Goal: Information Seeking & Learning: Learn about a topic

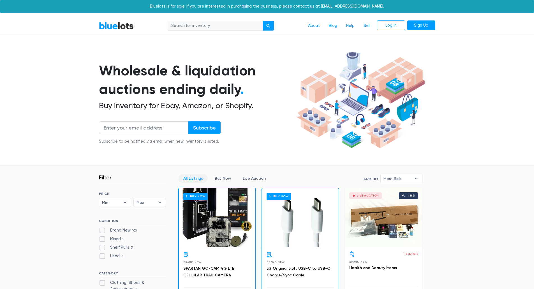
click at [198, 27] on input "search" at bounding box center [215, 26] width 95 height 10
type input "laptoo"
click at [263, 21] on button "submit" at bounding box center [268, 26] width 11 height 10
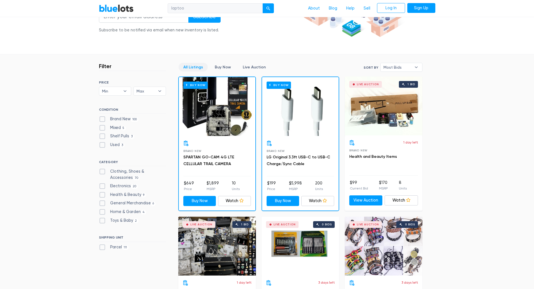
scroll to position [112, 0]
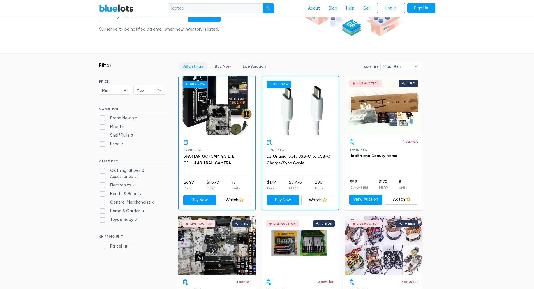
click at [102, 186] on label "Electronics 20" at bounding box center [118, 185] width 39 height 6
click at [102, 186] on input "Electronics 20" at bounding box center [101, 184] width 4 height 4
checkbox input "true"
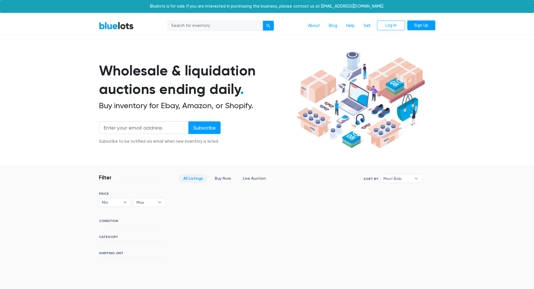
drag, startPoint x: 0, startPoint y: 0, endPoint x: 198, endPoint y: 27, distance: 199.7
click at [198, 27] on input "search" at bounding box center [215, 26] width 95 height 10
type input "laptop"
click at [263, 21] on button "submit" at bounding box center [268, 26] width 11 height 10
click at [192, 28] on input "search" at bounding box center [215, 26] width 95 height 10
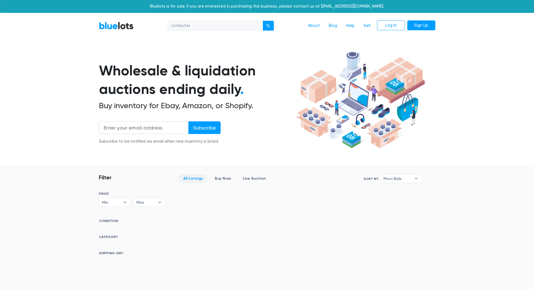
type input "computer"
click at [263, 21] on button "submit" at bounding box center [268, 26] width 11 height 10
click at [106, 239] on h6 "CATEGORY" at bounding box center [132, 238] width 67 height 6
click at [108, 236] on h6 "CATEGORY" at bounding box center [132, 238] width 67 height 6
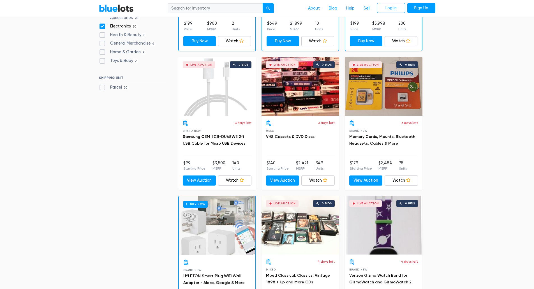
scroll to position [235, 0]
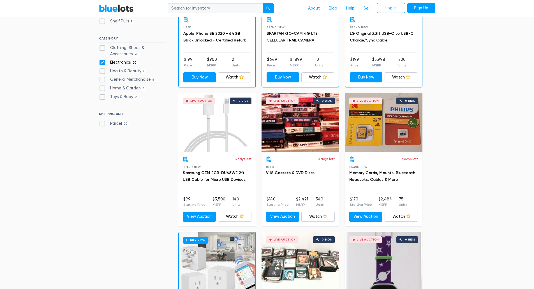
click at [267, 133] on div "Live Auction 0 bids" at bounding box center [300, 122] width 78 height 59
